Goal: Information Seeking & Learning: Find specific fact

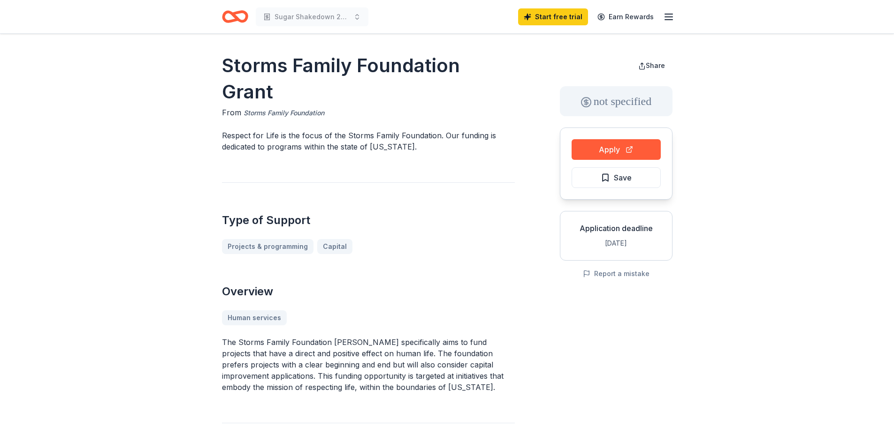
click at [302, 107] on link "Storms Family Foundation" at bounding box center [284, 112] width 81 height 11
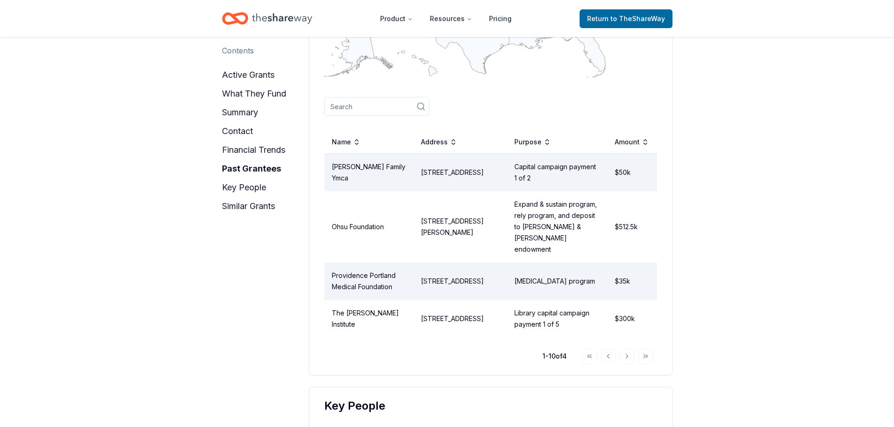
scroll to position [1204, 0]
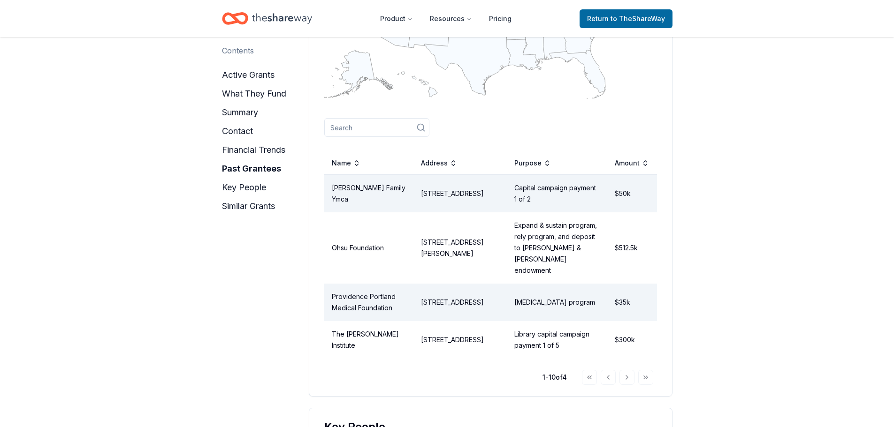
click at [627, 370] on div "Go to first page Go to previous page Go to next page Go to last page" at bounding box center [617, 377] width 71 height 15
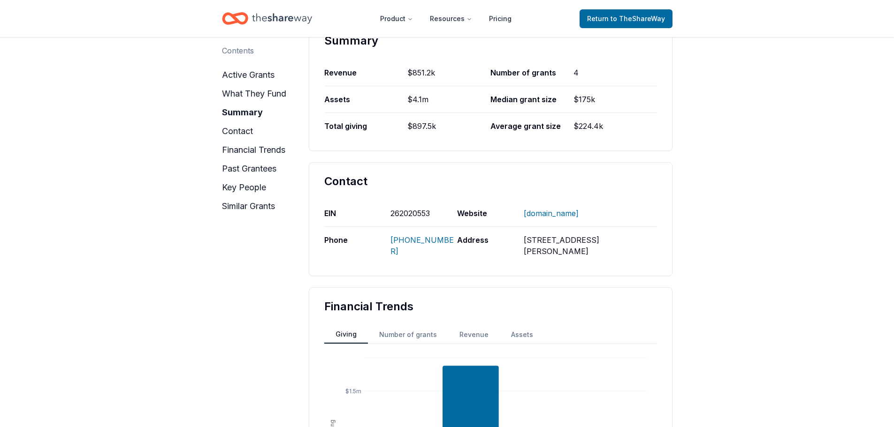
scroll to position [500, 0]
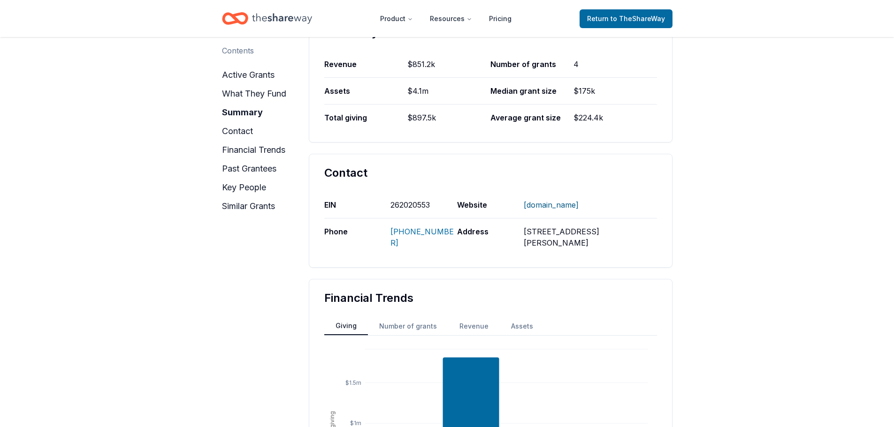
click at [562, 204] on link "WWW.STORMSFAMILYFOUNDATION.ORG" at bounding box center [551, 205] width 55 height 24
